Goal: Task Accomplishment & Management: Use online tool/utility

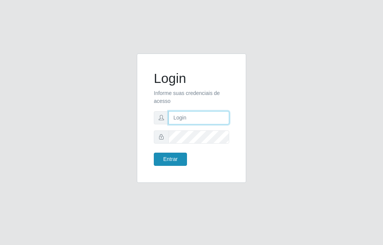
type input "raiane@B7"
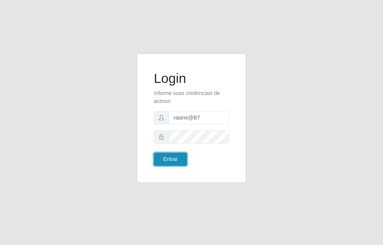
click at [167, 156] on button "Entrar" at bounding box center [170, 159] width 33 height 13
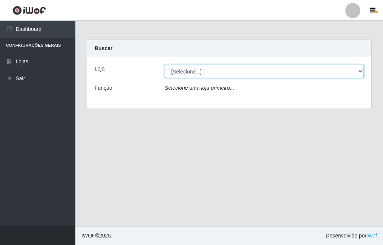
drag, startPoint x: 178, startPoint y: 74, endPoint x: 179, endPoint y: 79, distance: 4.5
click at [178, 74] on select "[Selecione...] Bemais Supermercados - B7 Oitizeiro" at bounding box center [264, 71] width 199 height 13
select select "411"
click at [165, 65] on select "[Selecione...] Bemais Supermercados - B7 Oitizeiro" at bounding box center [264, 71] width 199 height 13
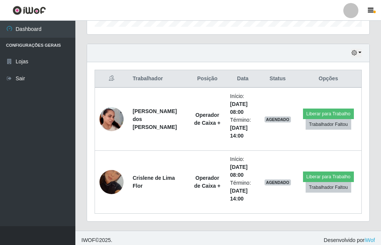
scroll to position [247, 0]
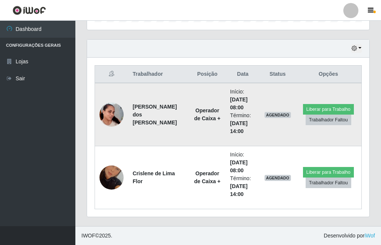
click at [119, 116] on img at bounding box center [111, 114] width 24 height 43
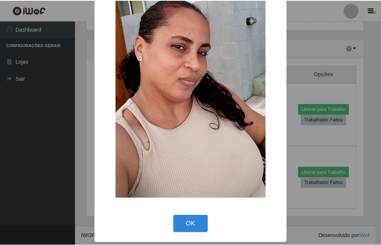
scroll to position [89, 0]
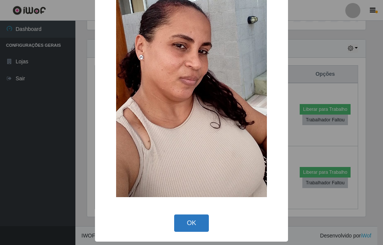
click at [196, 228] on button "OK" at bounding box center [191, 223] width 35 height 18
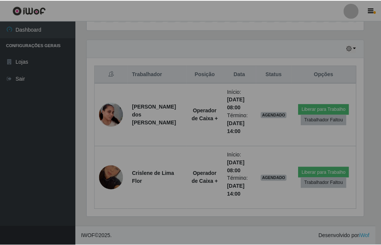
scroll to position [156, 282]
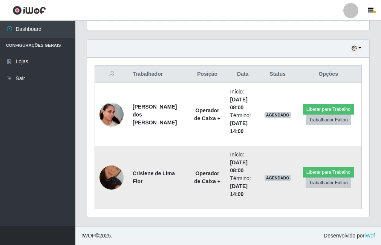
click at [113, 180] on img at bounding box center [111, 177] width 24 height 43
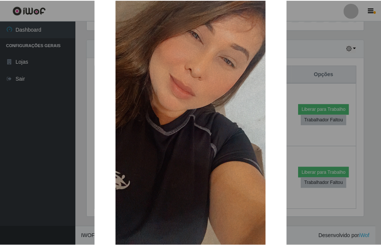
scroll to position [89, 0]
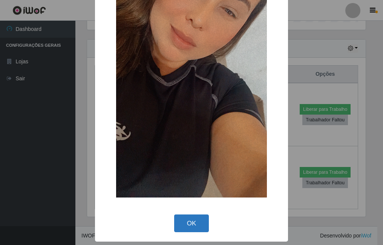
click at [191, 220] on button "OK" at bounding box center [191, 223] width 35 height 18
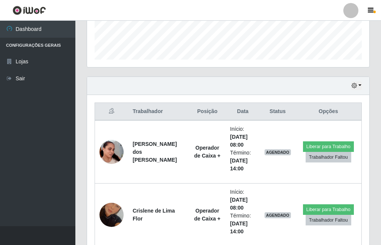
scroll to position [209, 0]
